Goal: Task Accomplishment & Management: Use online tool/utility

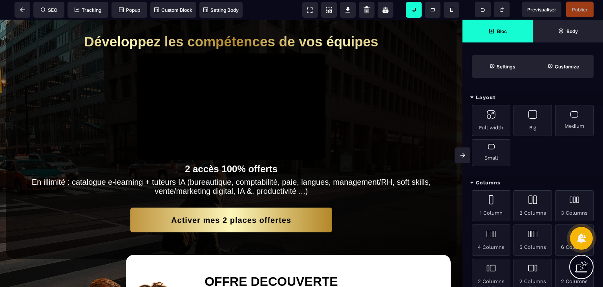
click at [234, 106] on div at bounding box center [231, 106] width 189 height 106
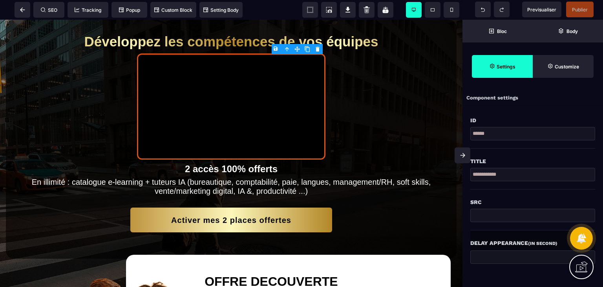
drag, startPoint x: 234, startPoint y: 106, endPoint x: 228, endPoint y: 111, distance: 8.1
click at [228, 111] on div at bounding box center [231, 106] width 189 height 106
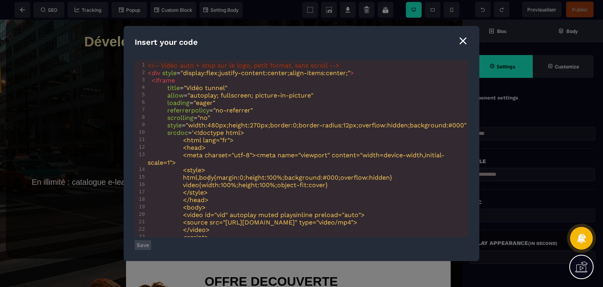
click at [223, 174] on pre "<style>" at bounding box center [307, 169] width 323 height 7
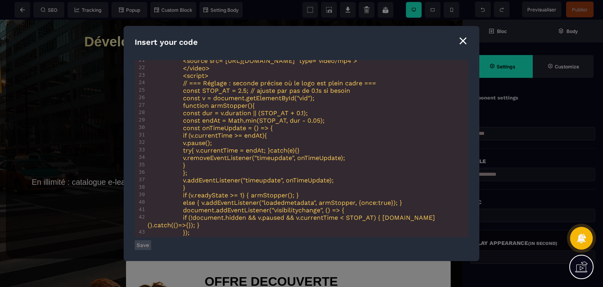
scroll to position [163, 0]
click at [248, 86] on span "// === Réglage : seconde précise où le logo est plein cadre ===" at bounding box center [279, 81] width 193 height 7
type textarea "**"
type textarea "*"
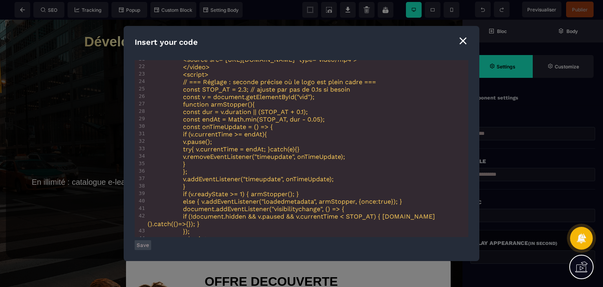
click at [146, 247] on button "Save" at bounding box center [143, 245] width 17 height 10
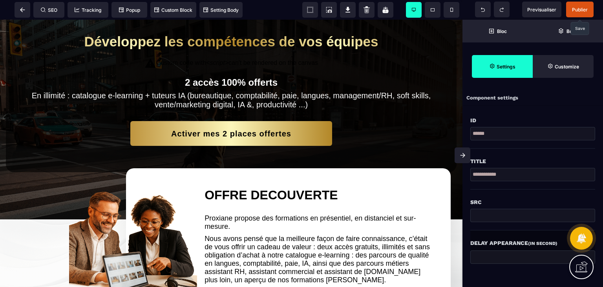
click at [570, 10] on span "Publier" at bounding box center [581, 10] width 28 height 16
